Goal: Find specific page/section: Find specific page/section

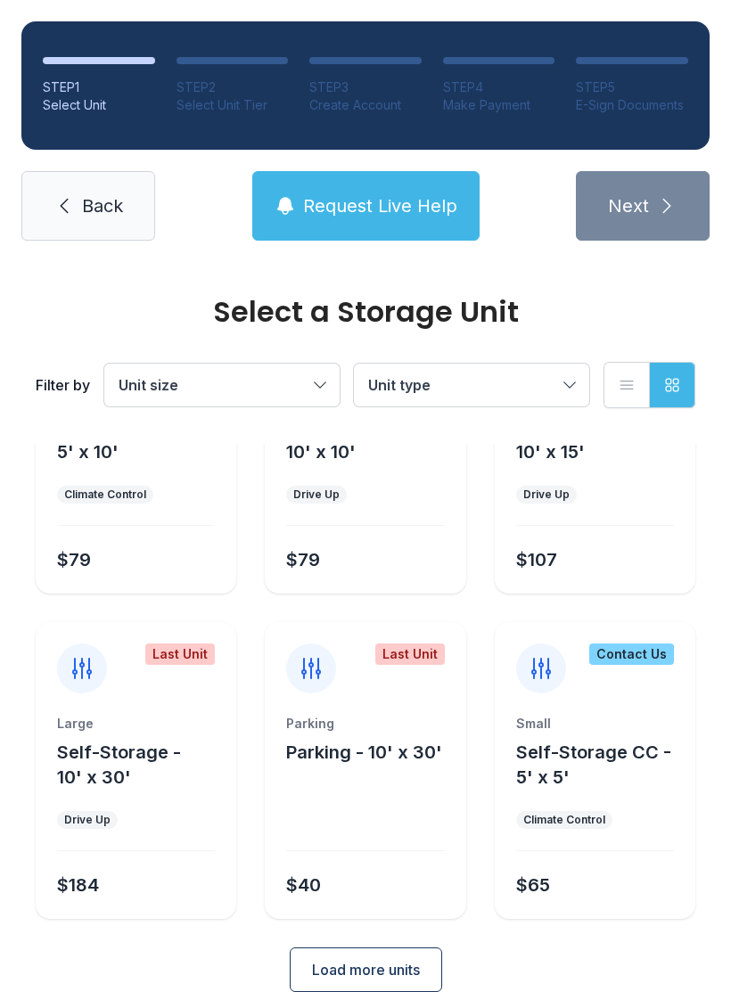
scroll to position [156, 0]
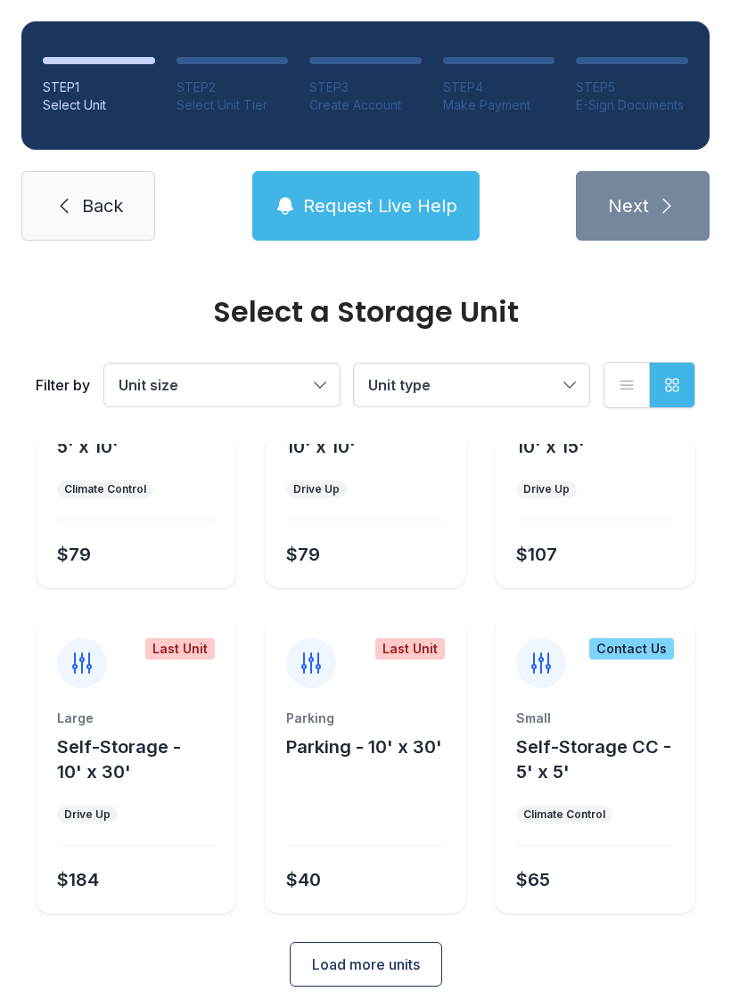
click at [572, 870] on div "$65" at bounding box center [591, 876] width 165 height 32
click at [632, 666] on div "Contact Us" at bounding box center [595, 652] width 200 height 71
click at [633, 648] on div "Contact Us" at bounding box center [631, 648] width 85 height 21
click at [634, 655] on div "Contact Us" at bounding box center [631, 648] width 85 height 21
click at [626, 642] on div "Contact Us" at bounding box center [631, 648] width 85 height 21
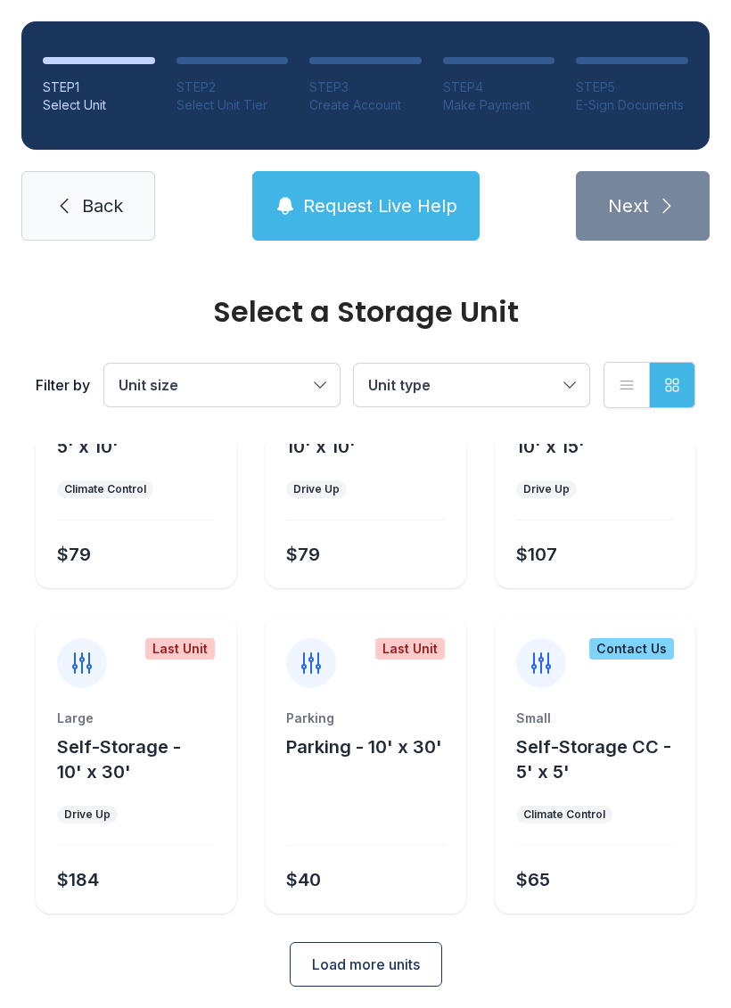
click at [624, 651] on div "Contact Us" at bounding box center [631, 648] width 85 height 21
click at [628, 639] on div "Contact Us" at bounding box center [631, 648] width 85 height 21
click at [580, 813] on div "Climate Control" at bounding box center [564, 814] width 82 height 14
click at [537, 876] on div "$65" at bounding box center [533, 879] width 34 height 25
click at [633, 654] on div "Contact Us" at bounding box center [631, 648] width 85 height 21
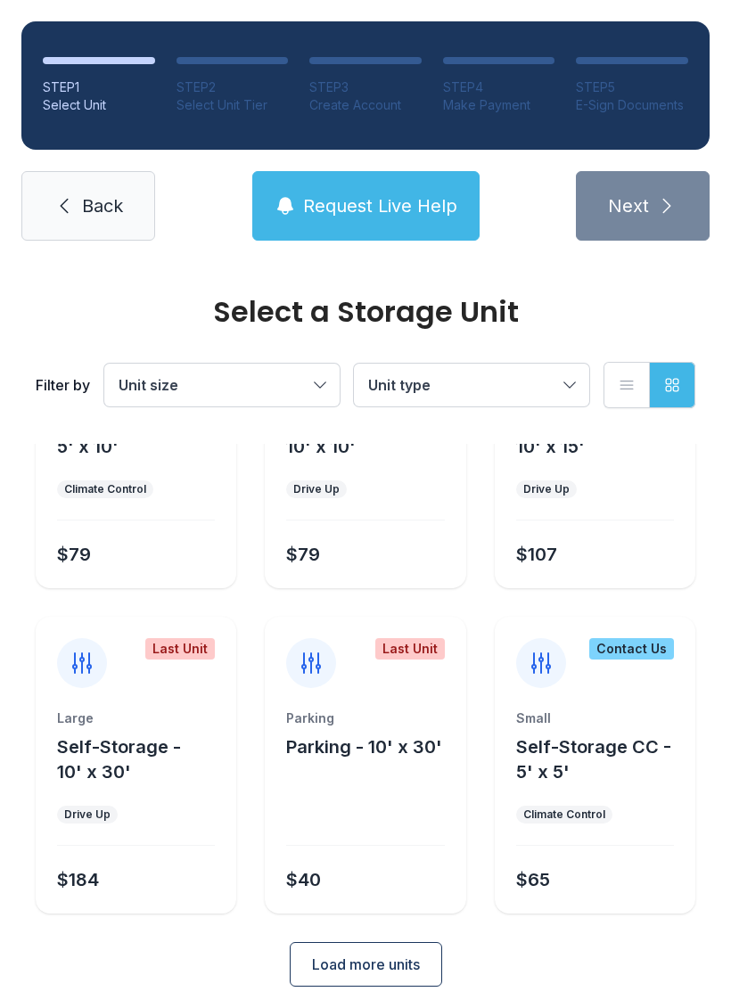
scroll to position [157, 0]
click at [615, 639] on div "Contact Us" at bounding box center [631, 647] width 85 height 21
